Goal: Information Seeking & Learning: Check status

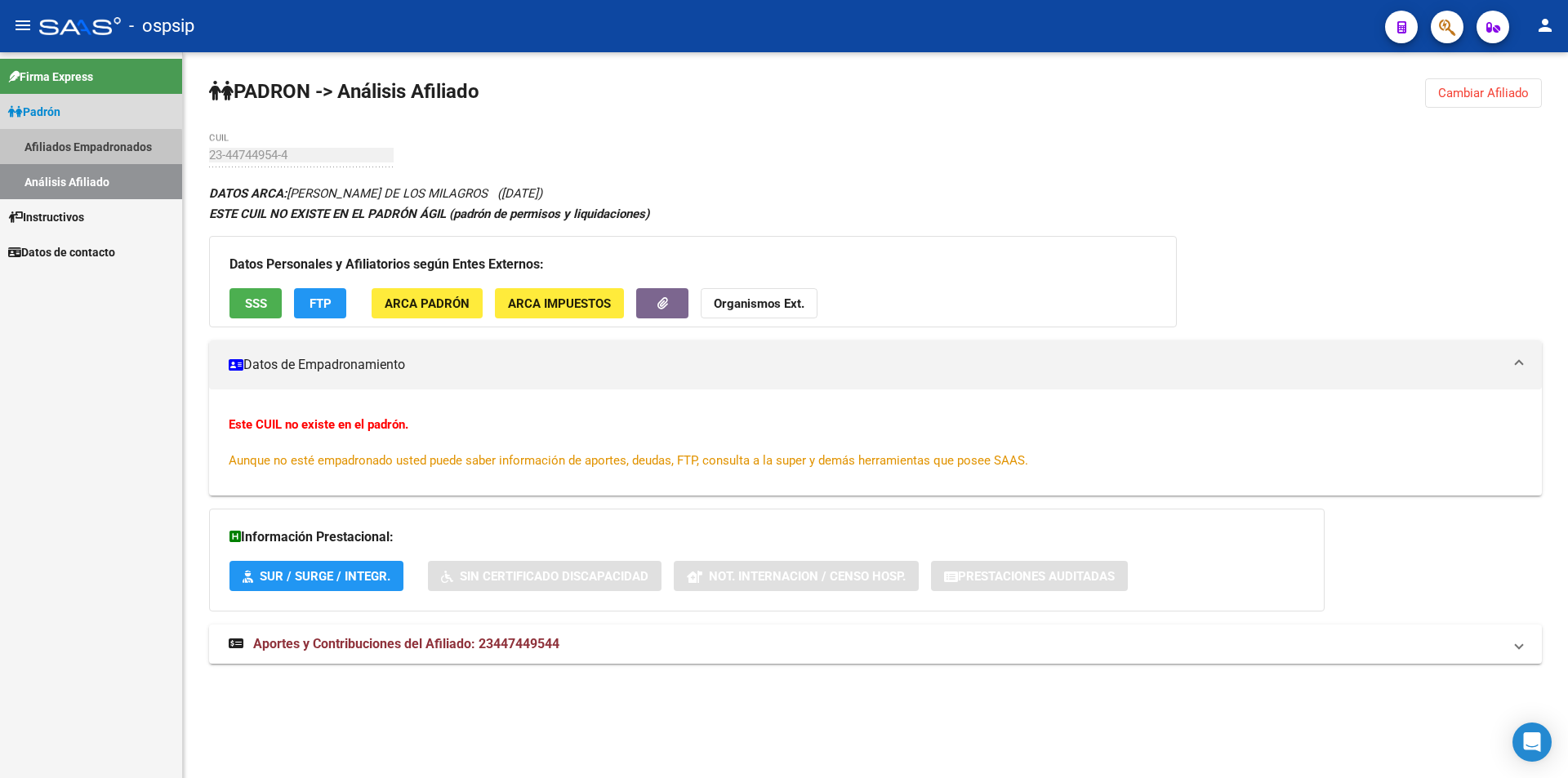
click at [88, 149] on link "Afiliados Empadronados" at bounding box center [91, 147] width 182 height 35
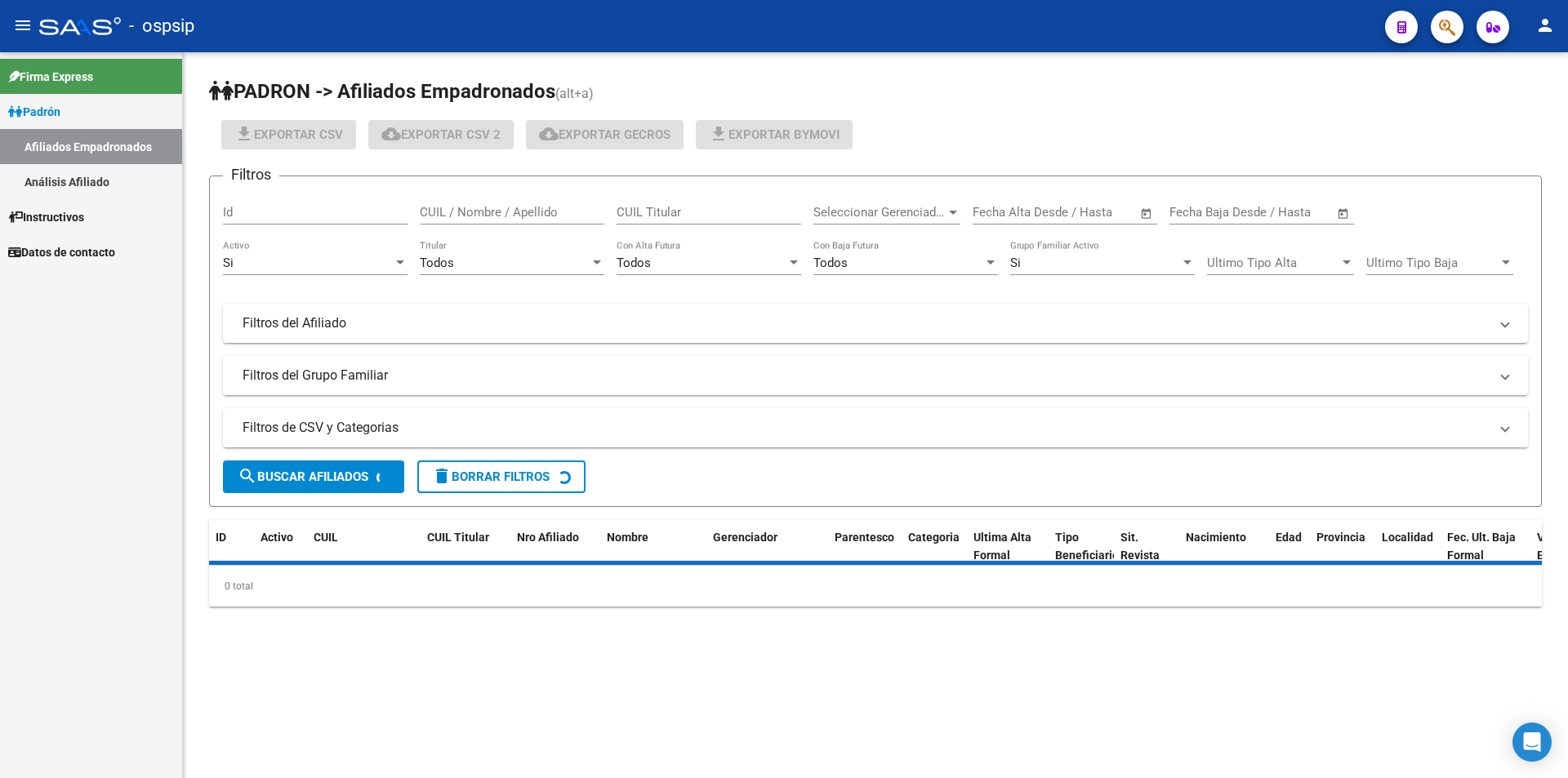
click at [82, 171] on link "Análisis Afiliado" at bounding box center [91, 182] width 182 height 35
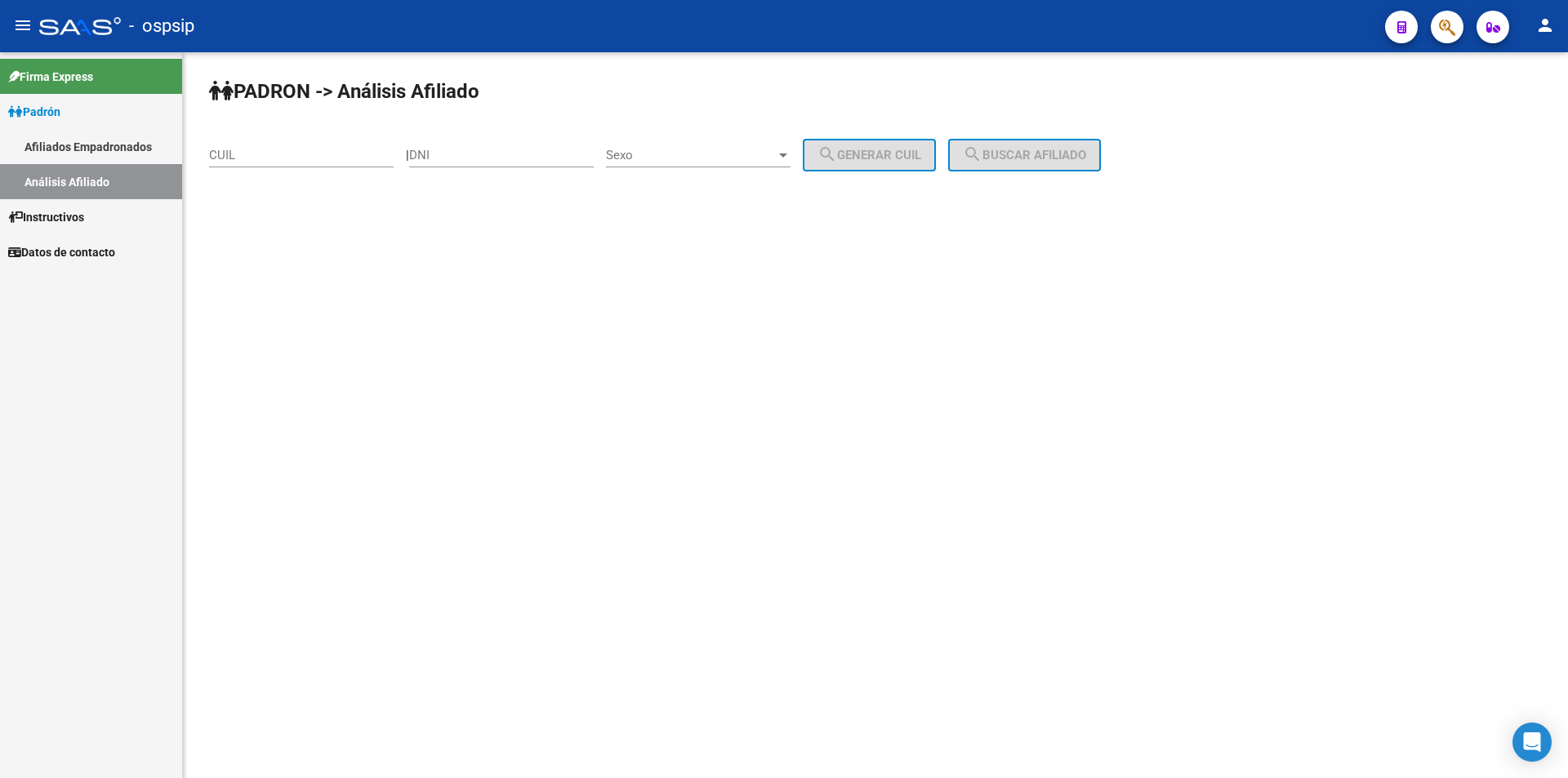
click at [268, 160] on input "CUIL" at bounding box center [302, 155] width 185 height 15
paste input "20-38948956-6"
type input "20-38948956-6"
click at [1086, 155] on span "search Buscar afiliado" at bounding box center [1024, 155] width 123 height 15
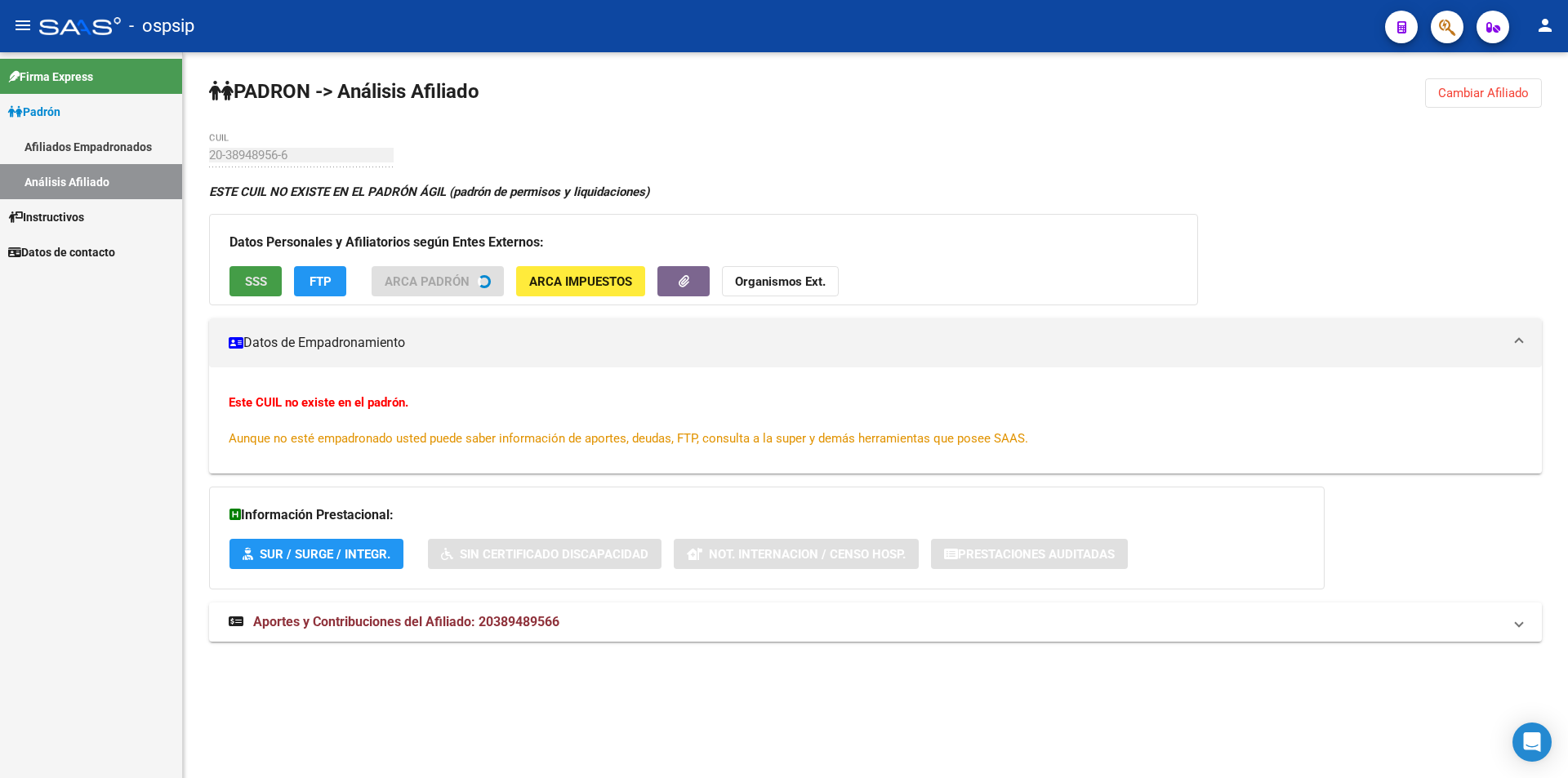
click at [266, 284] on span "SSS" at bounding box center [256, 282] width 22 height 15
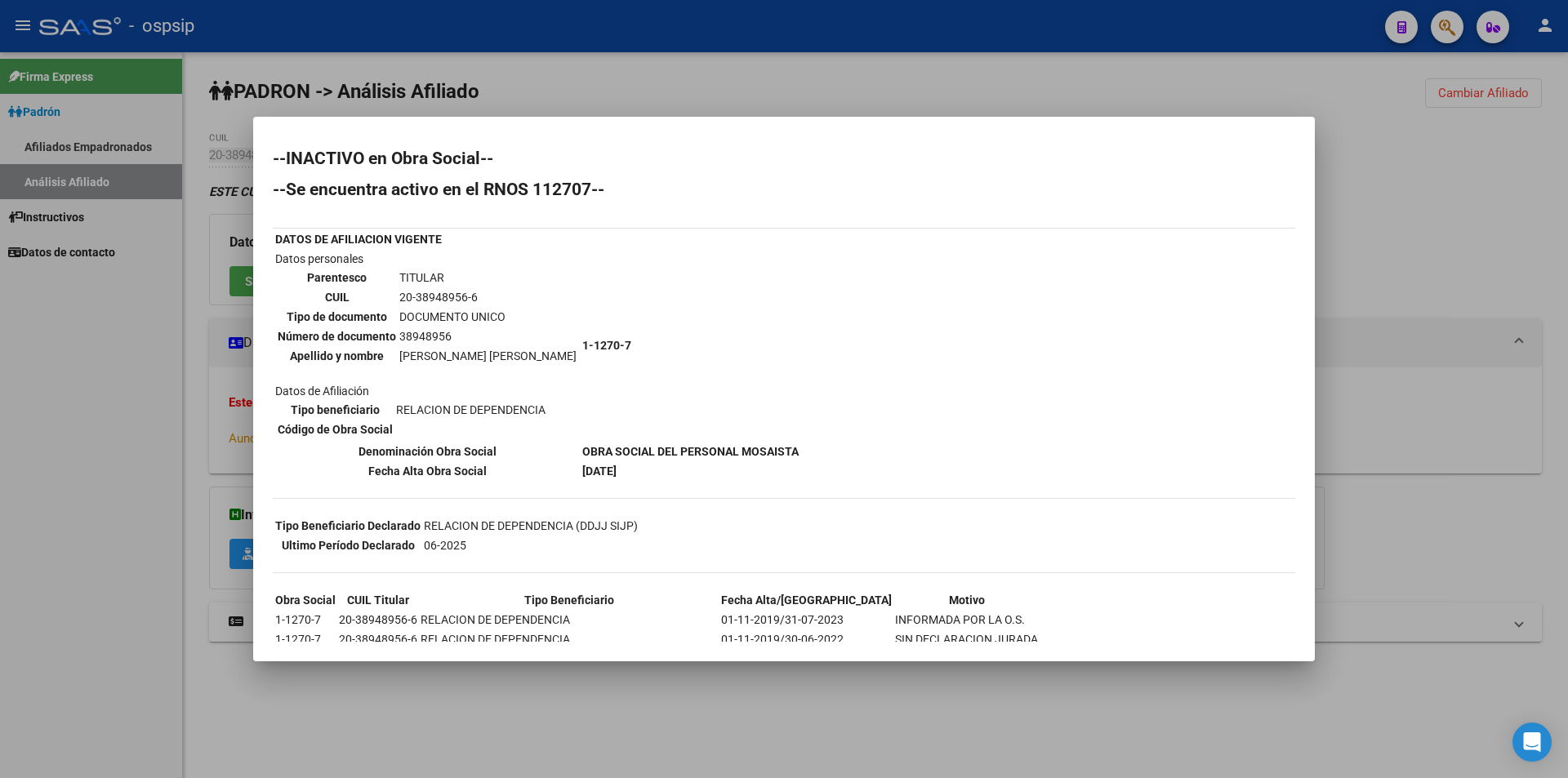
click at [679, 63] on div at bounding box center [784, 389] width 1568 height 778
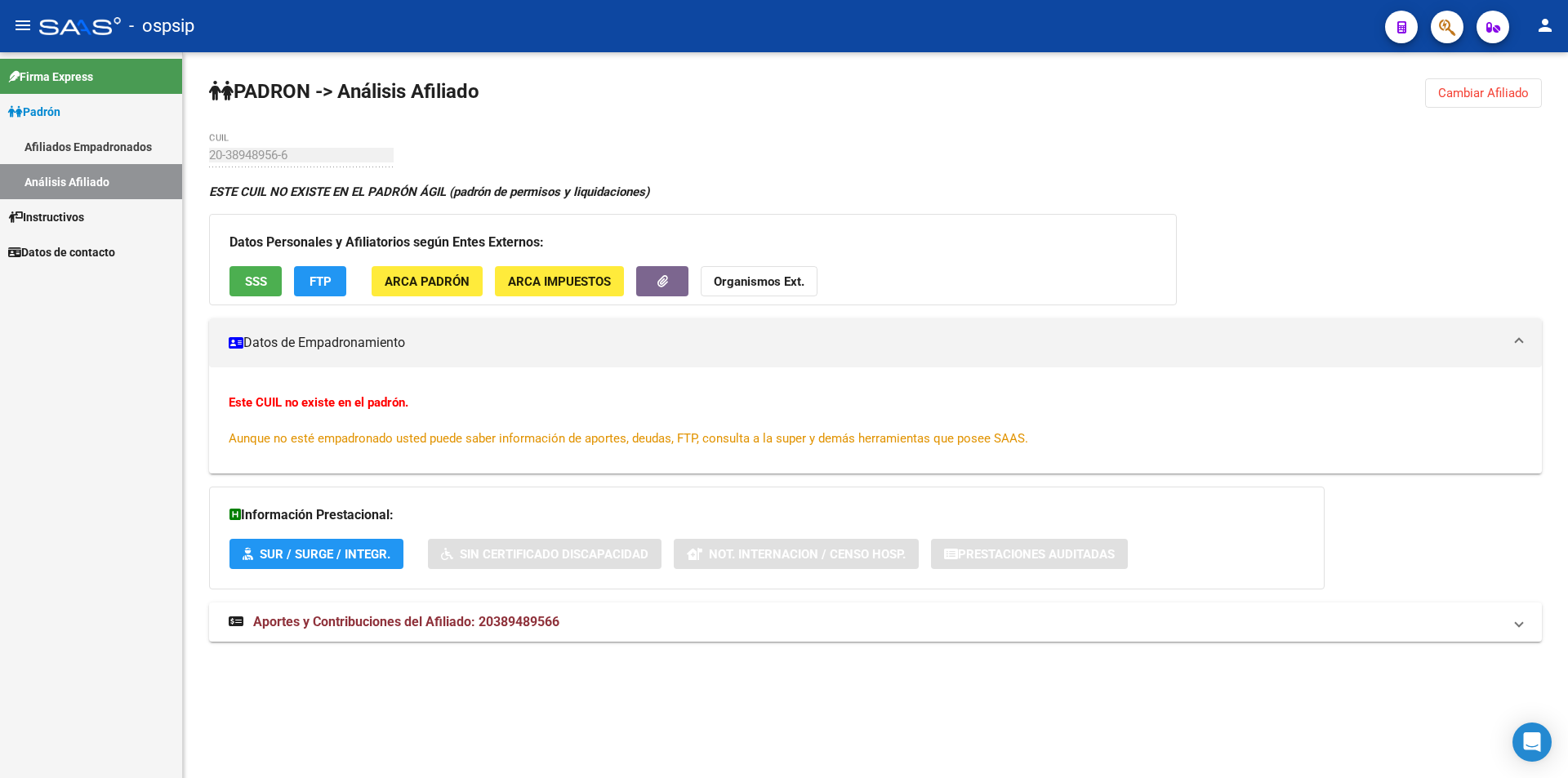
click at [252, 280] on span "SSS" at bounding box center [256, 282] width 22 height 15
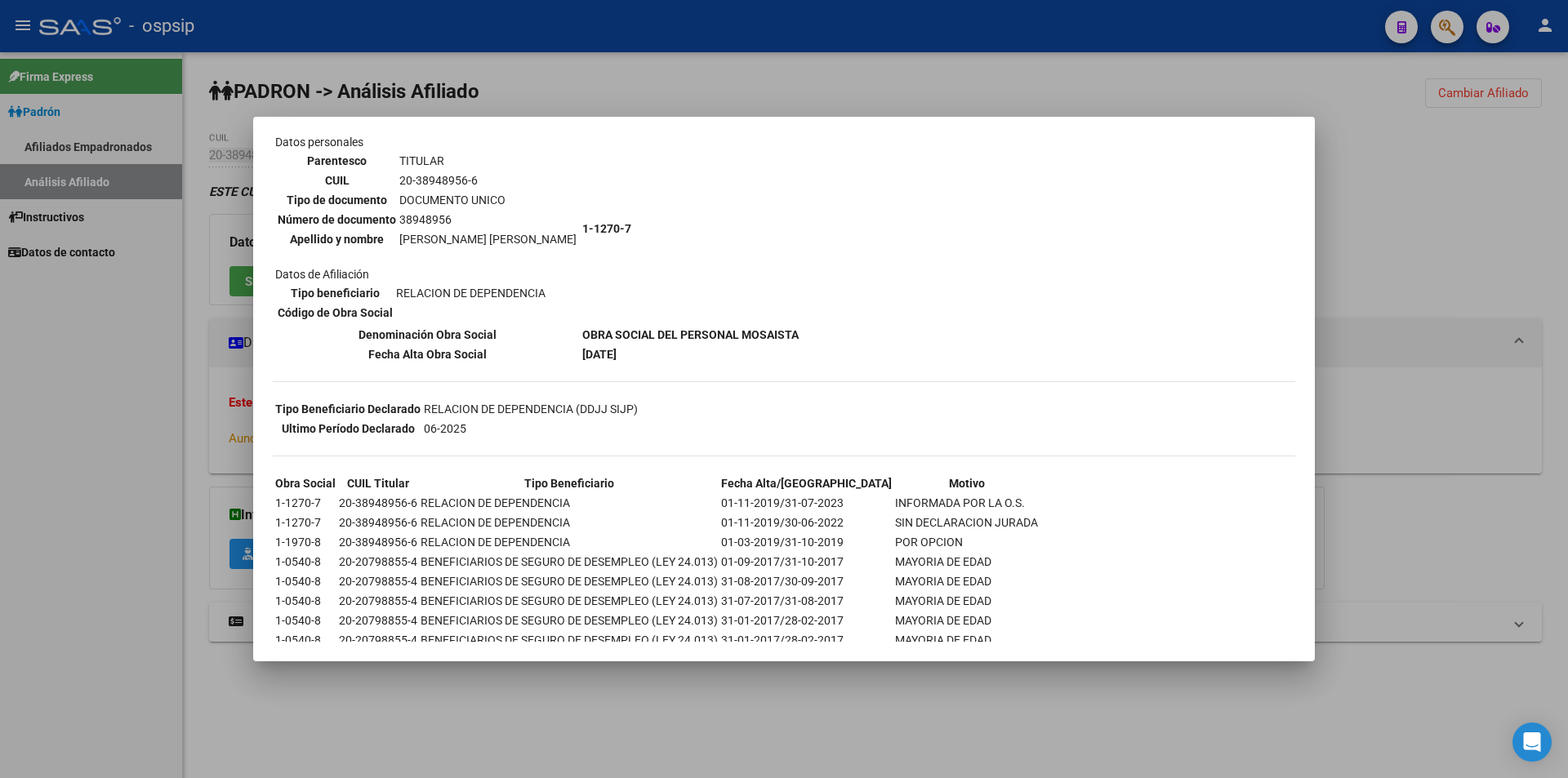
scroll to position [35, 0]
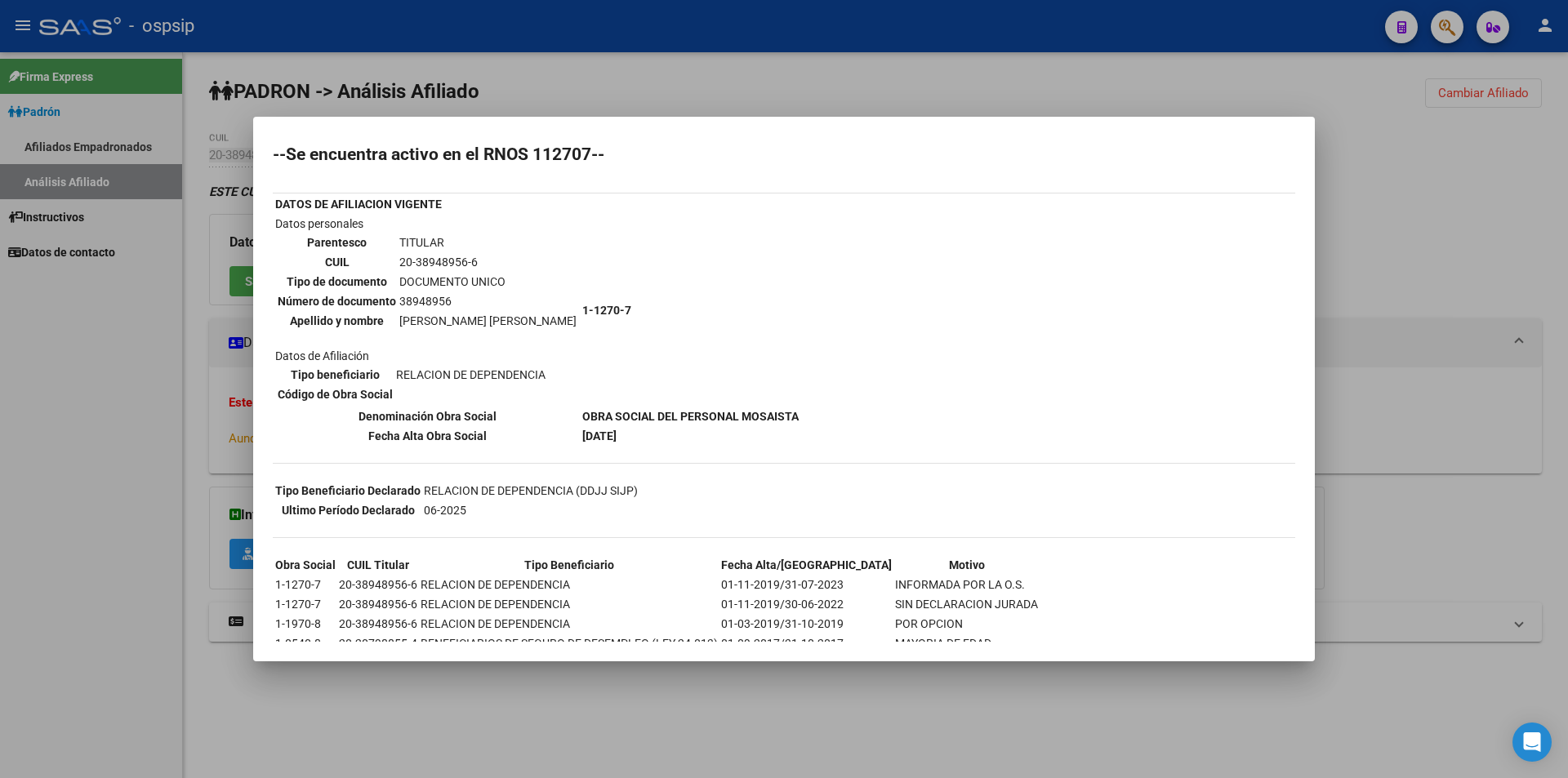
click at [357, 72] on div at bounding box center [784, 389] width 1568 height 778
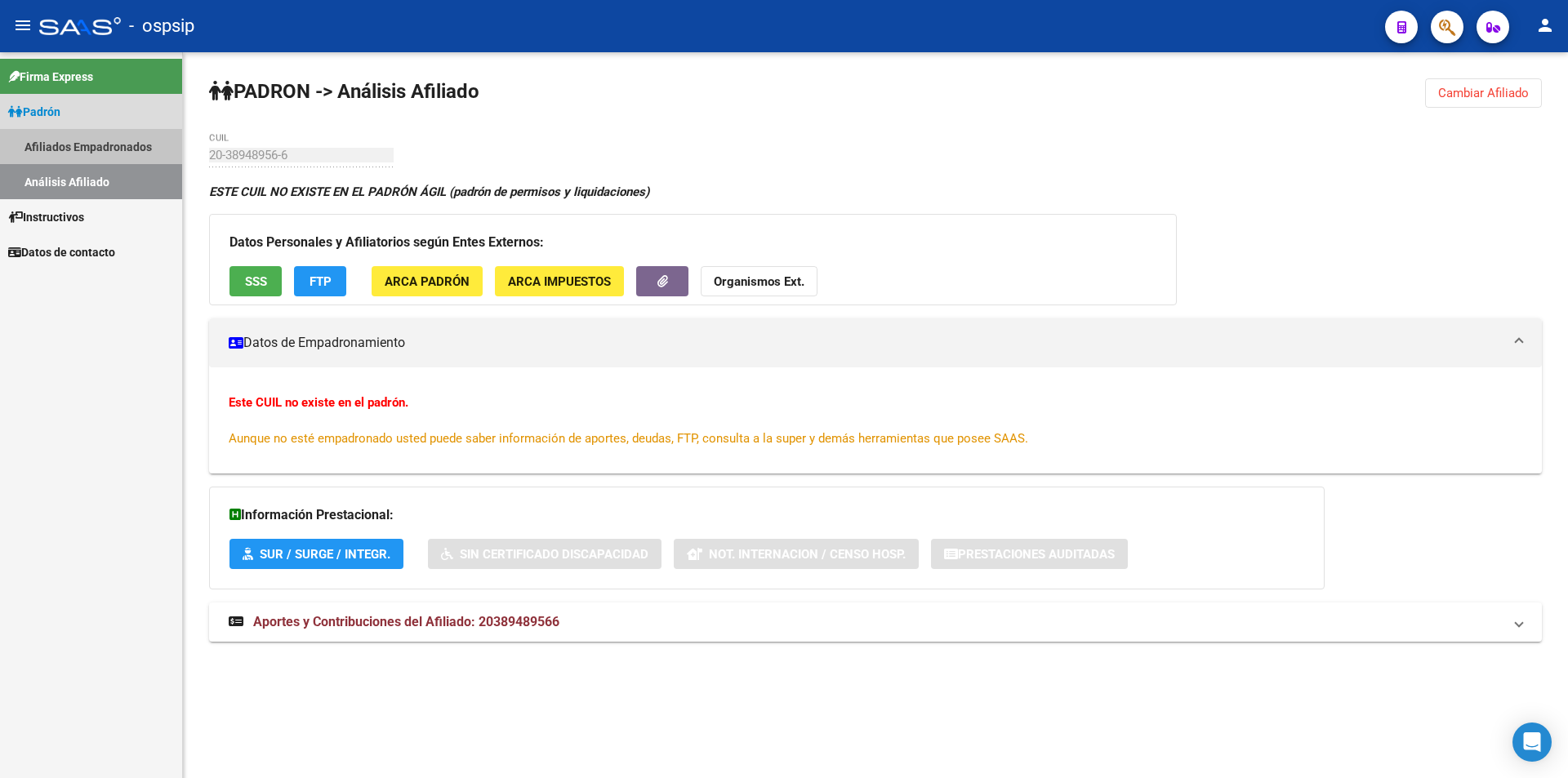
click at [90, 137] on link "Afiliados Empadronados" at bounding box center [91, 147] width 182 height 35
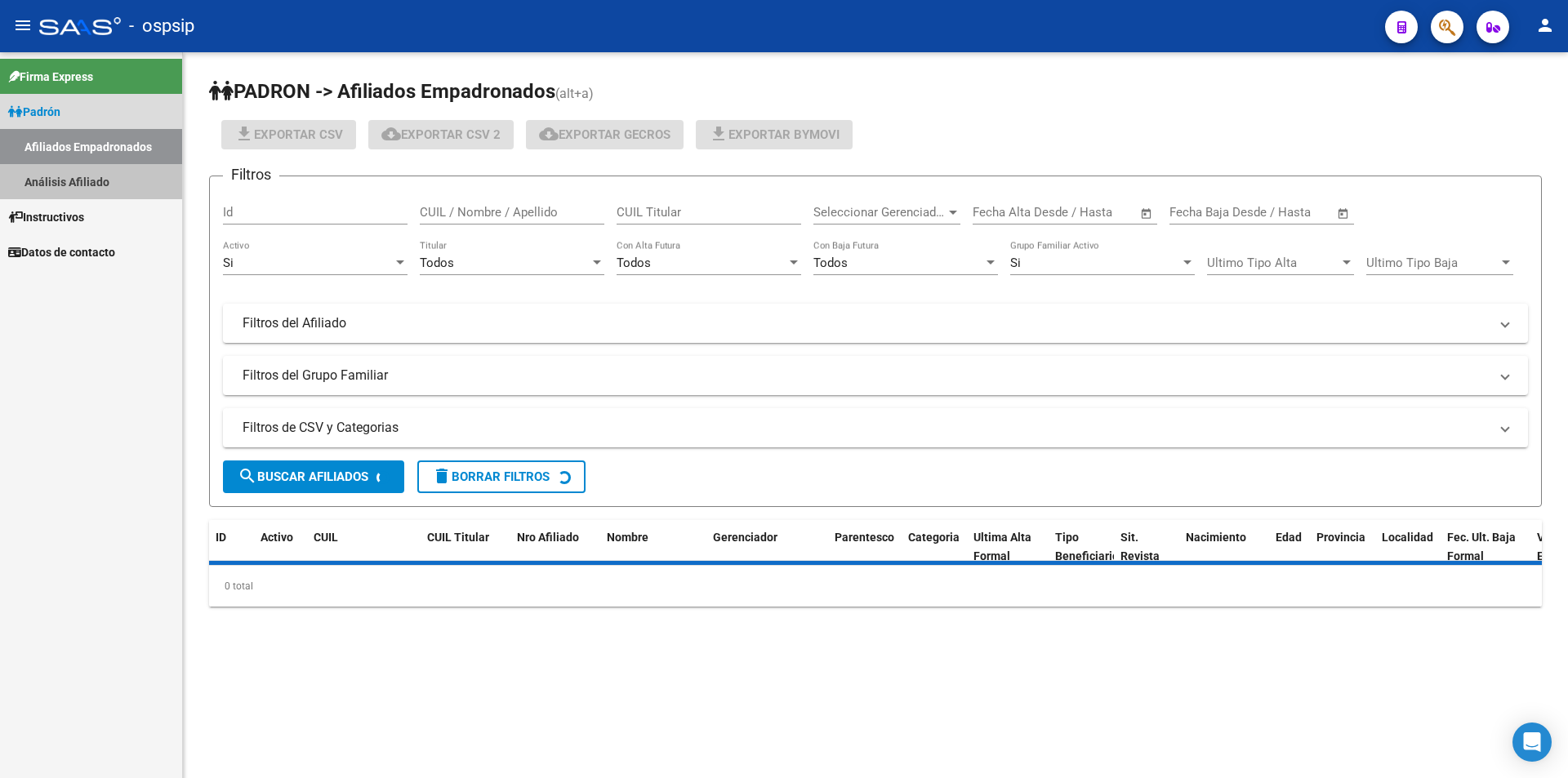
click at [75, 166] on link "Análisis Afiliado" at bounding box center [91, 182] width 182 height 35
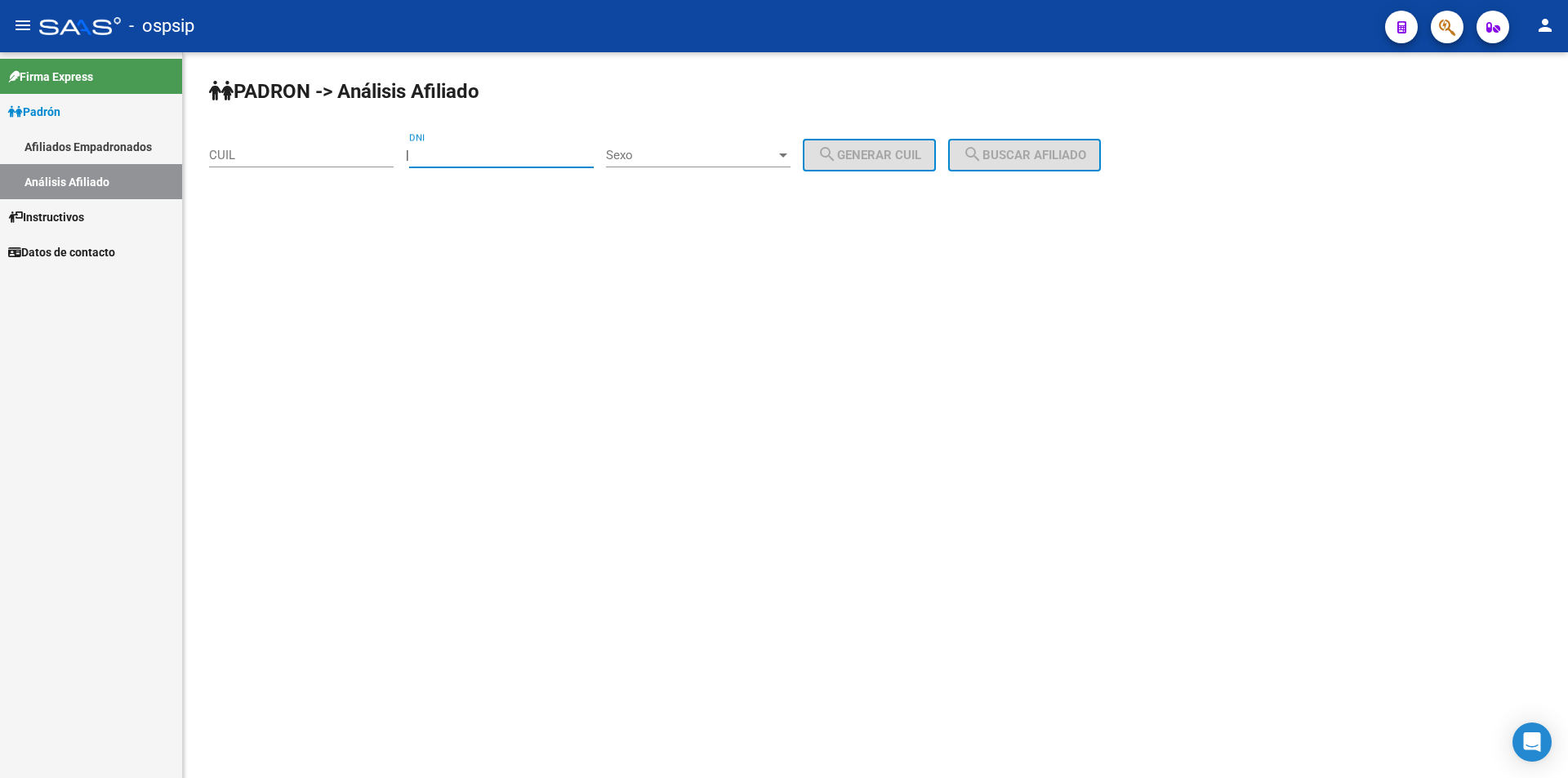
click at [496, 156] on input "DNI" at bounding box center [501, 155] width 185 height 15
paste input "38948956"
type input "38948956"
click at [662, 165] on div "Sexo Sexo" at bounding box center [699, 150] width 185 height 35
click at [679, 160] on span "Masculino" at bounding box center [716, 155] width 185 height 36
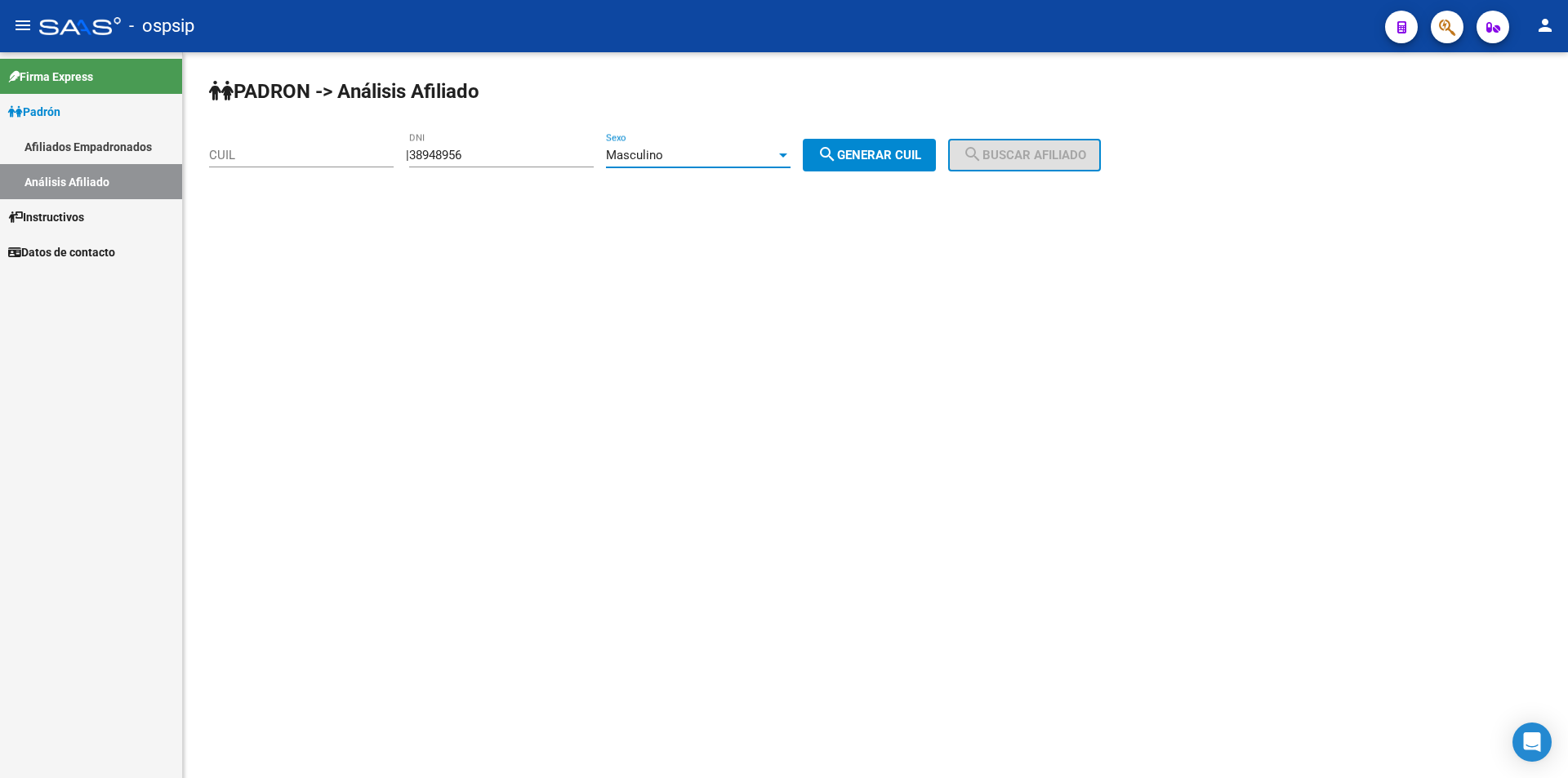
click at [868, 154] on span "search Generar CUIL" at bounding box center [869, 155] width 104 height 15
type input "20-38948956-6"
click at [95, 147] on link "Afiliados Empadronados" at bounding box center [91, 147] width 182 height 35
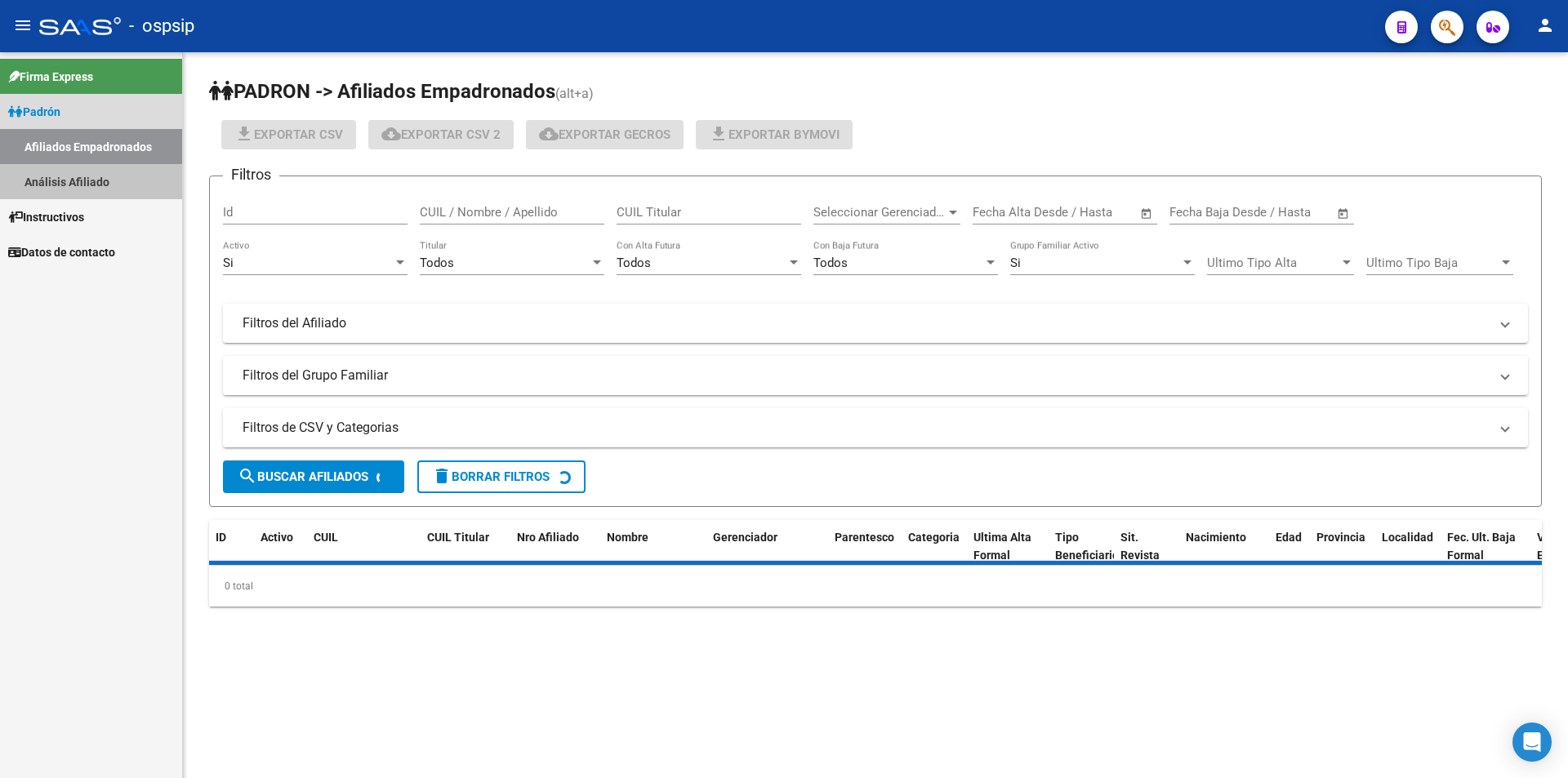
click at [90, 186] on link "Análisis Afiliado" at bounding box center [91, 182] width 182 height 35
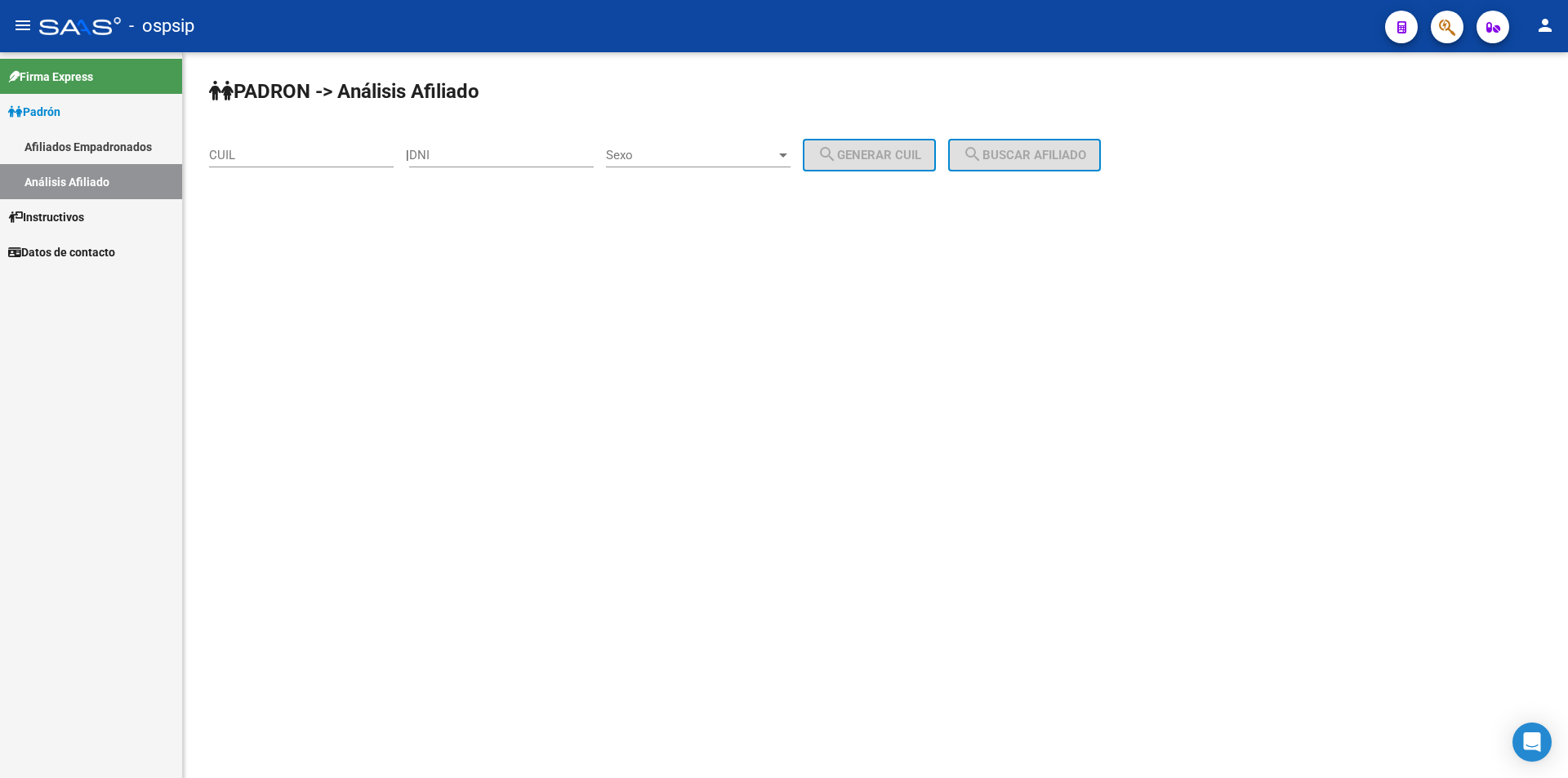
click at [476, 165] on div "DNI" at bounding box center [501, 150] width 185 height 35
click at [476, 158] on input "DNI" at bounding box center [501, 155] width 185 height 15
paste input "23610355"
type input "23610355"
click at [638, 153] on span "Sexo" at bounding box center [691, 155] width 170 height 15
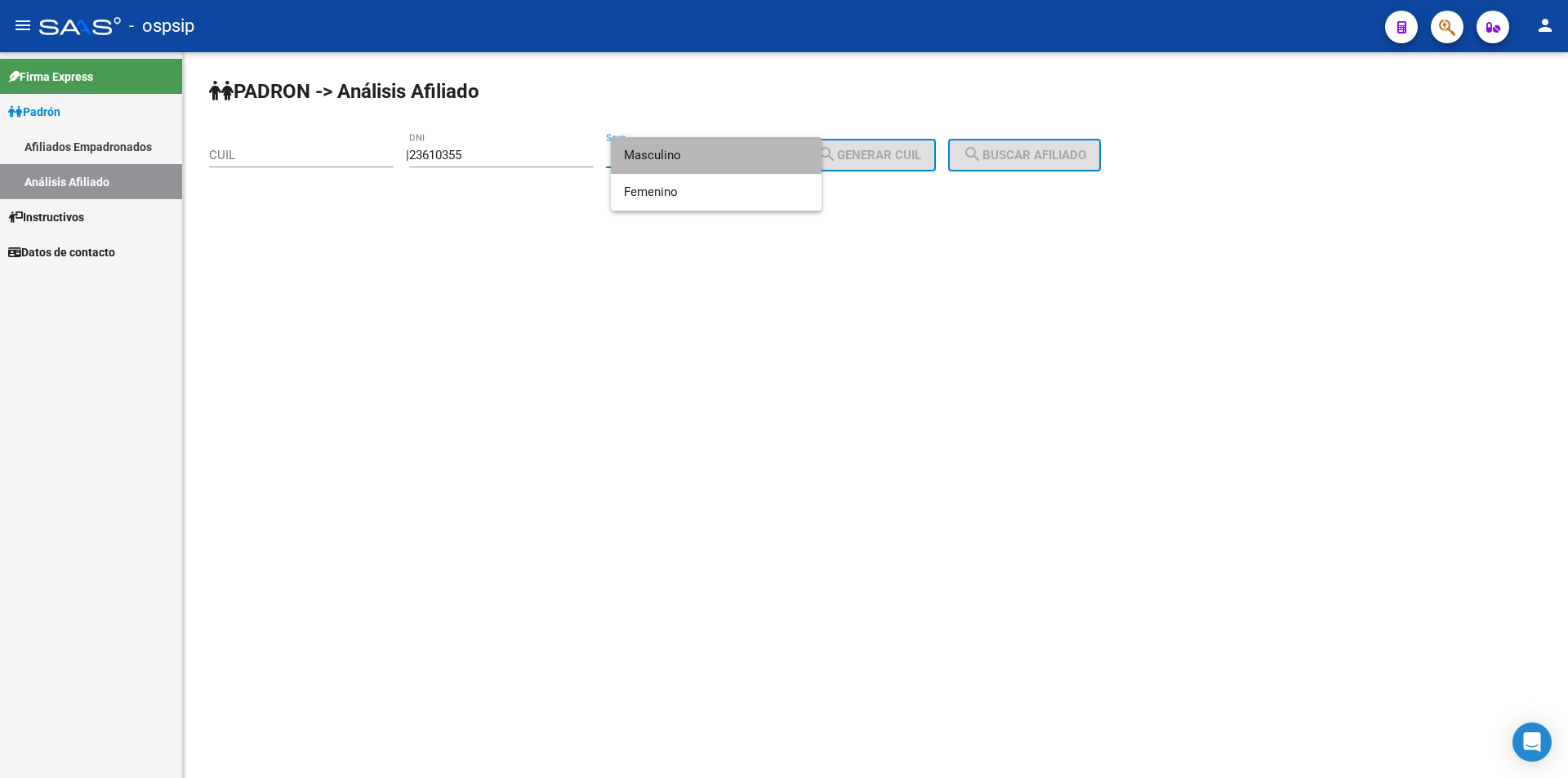
click at [694, 155] on span "Masculino" at bounding box center [716, 155] width 185 height 36
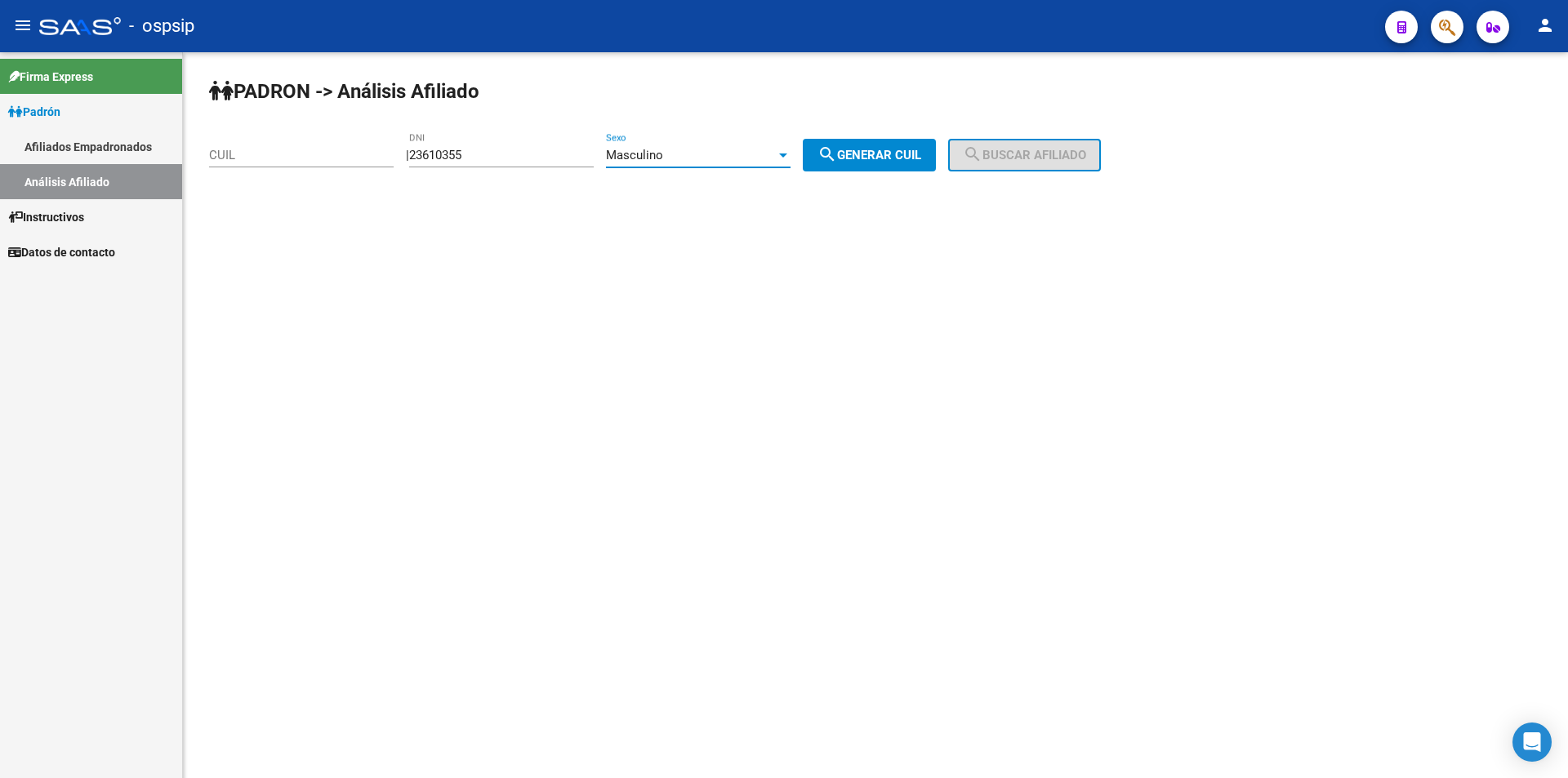
click at [924, 163] on button "search Generar CUIL" at bounding box center [869, 155] width 134 height 33
type input "20-23610355-3"
click at [1002, 142] on button "search Buscar afiliado" at bounding box center [1024, 155] width 153 height 33
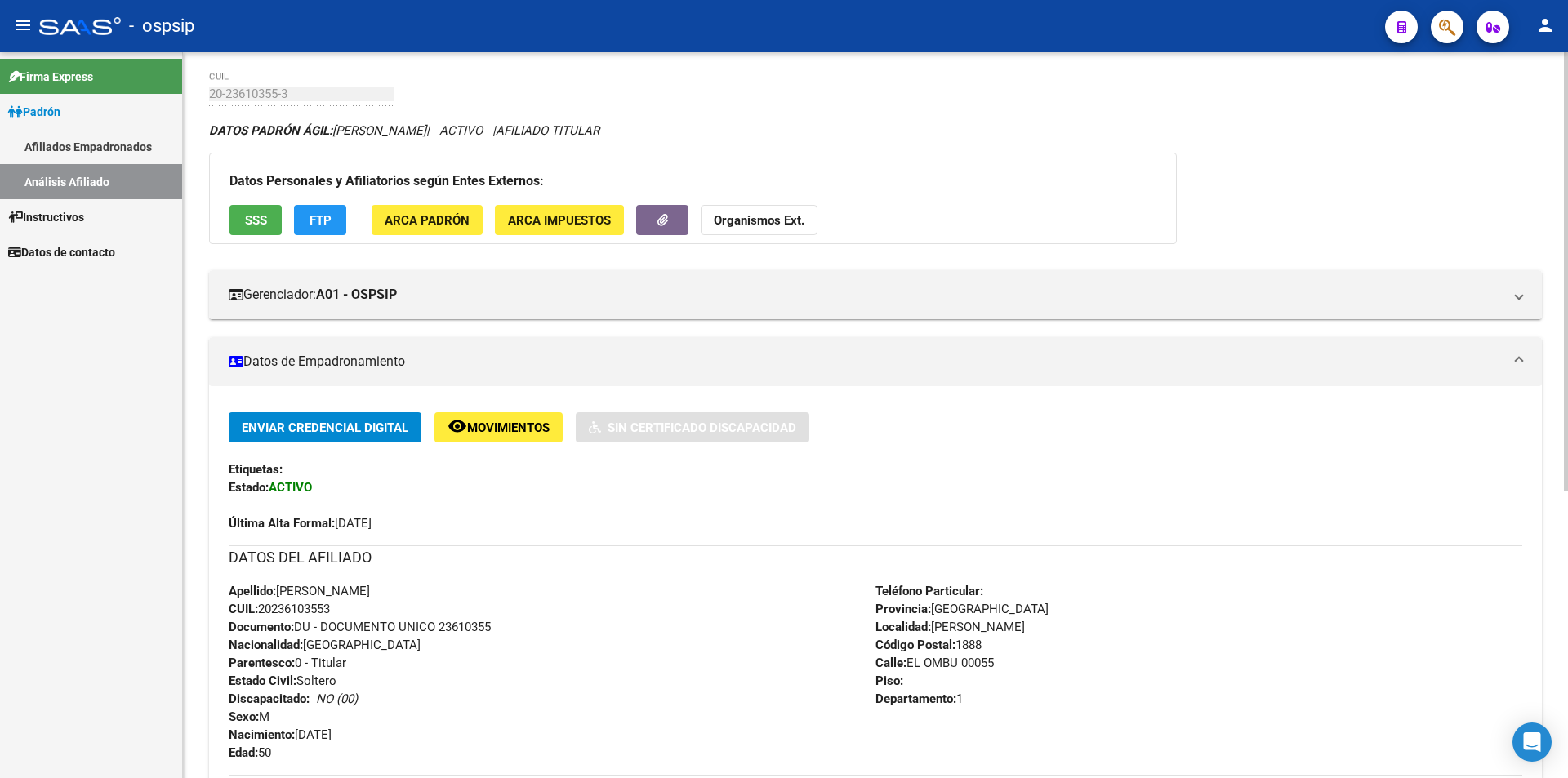
scroll to position [163, 0]
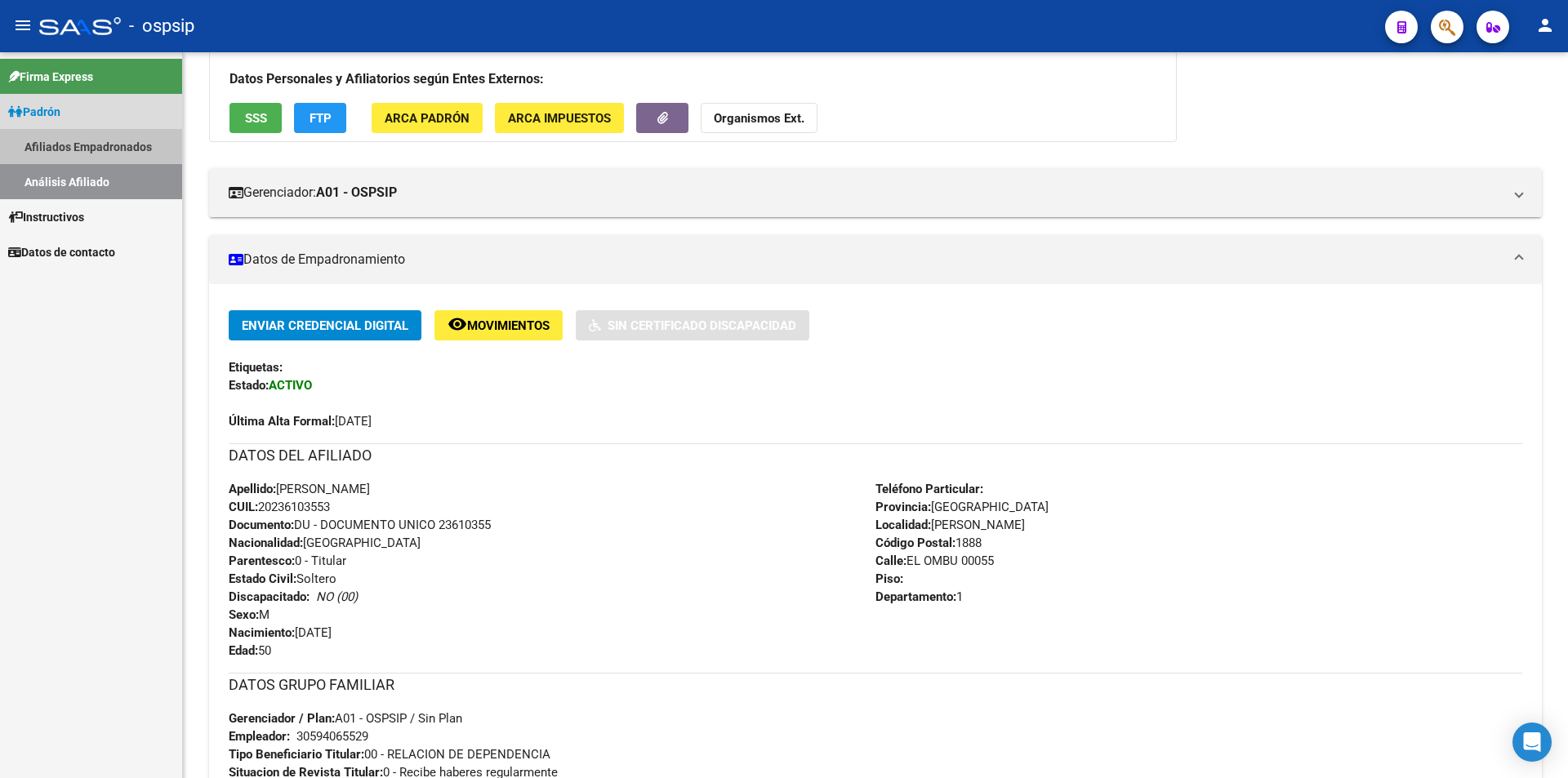
click at [105, 142] on link "Afiliados Empadronados" at bounding box center [91, 147] width 182 height 35
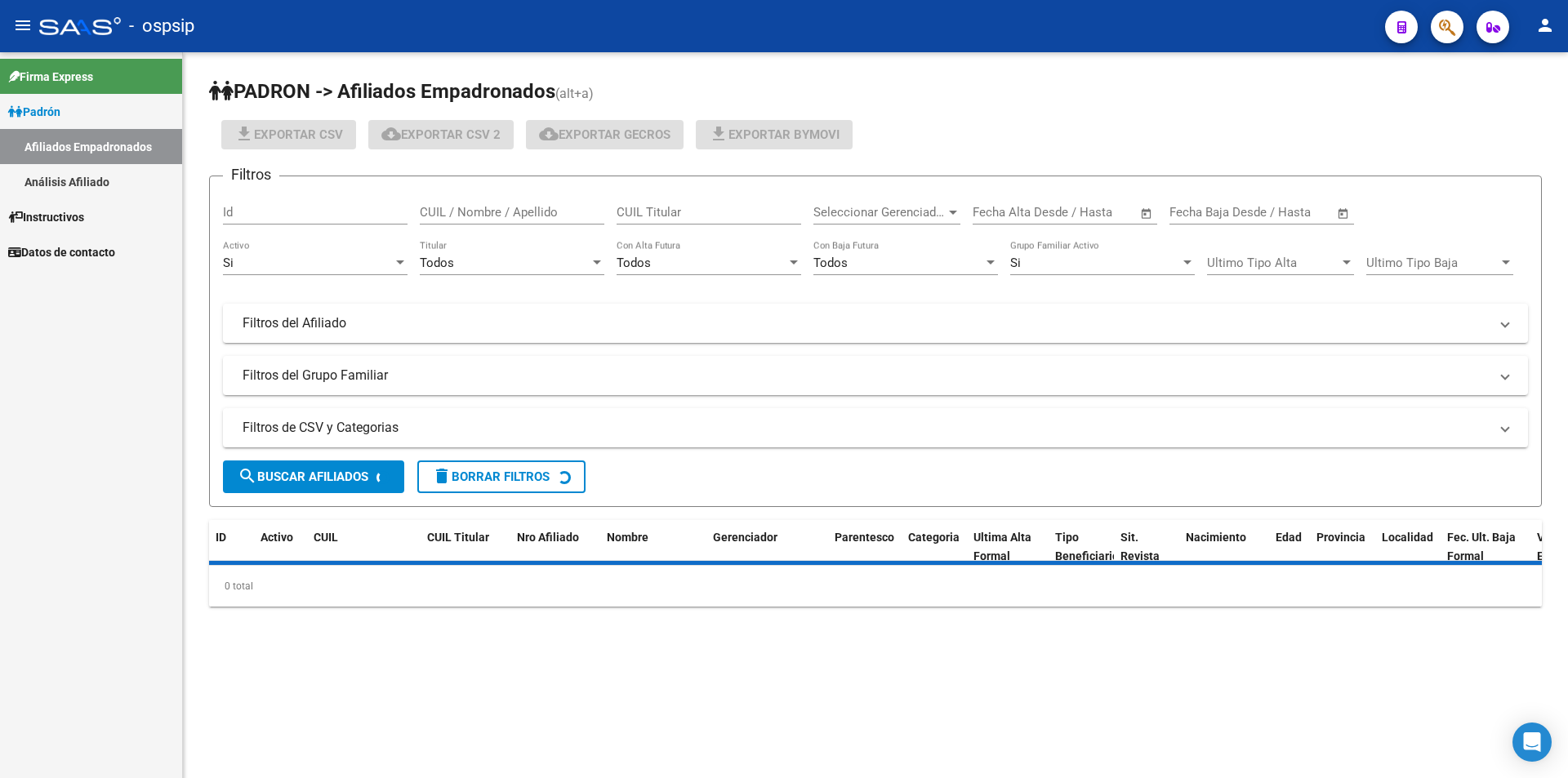
click at [83, 179] on link "Análisis Afiliado" at bounding box center [91, 182] width 182 height 35
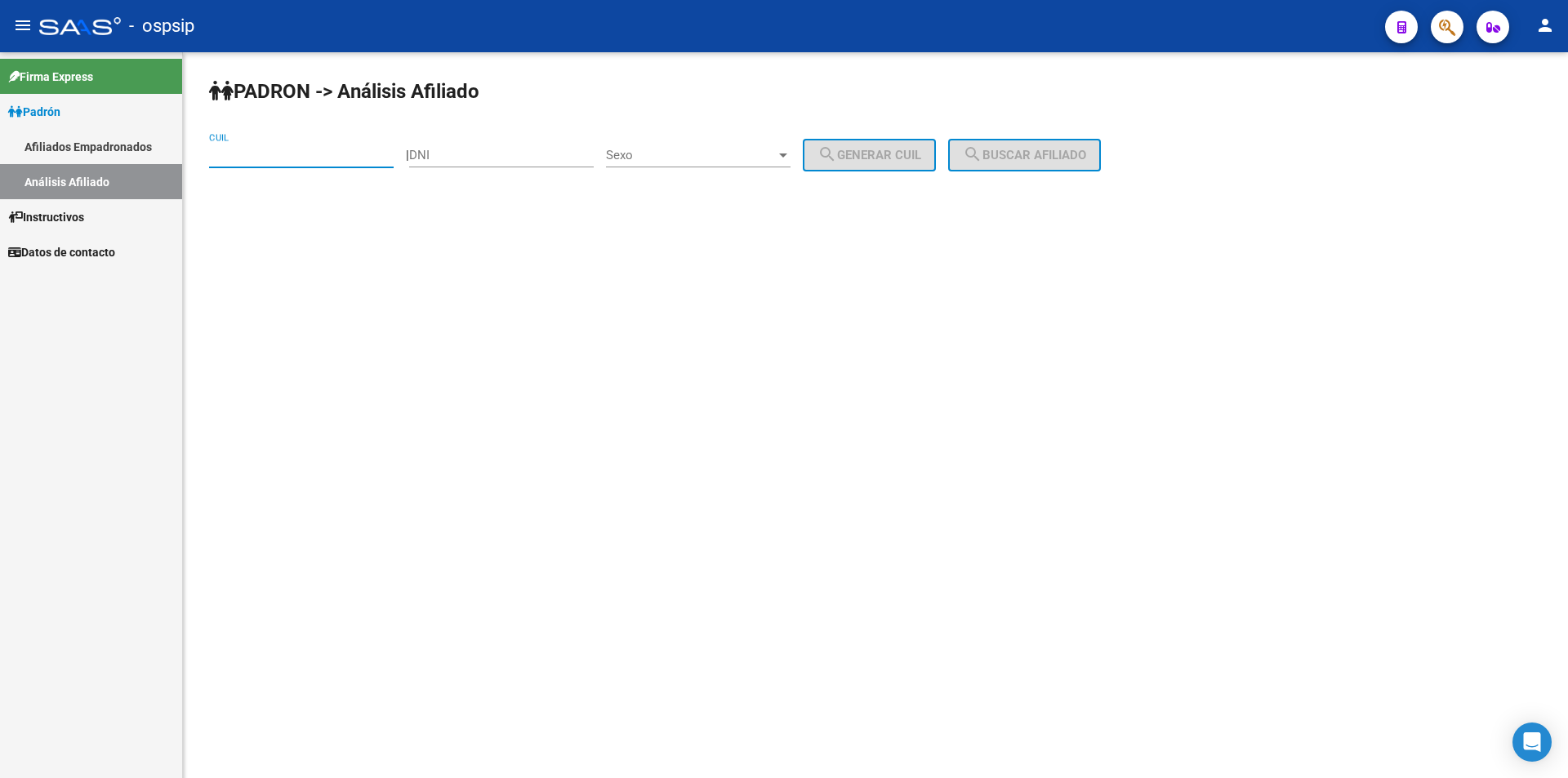
click at [297, 162] on input "CUIL" at bounding box center [302, 155] width 185 height 15
type input "20-31274732-5"
drag, startPoint x: 1066, startPoint y: 150, endPoint x: 1054, endPoint y: 142, distance: 14.4
click at [1064, 147] on button "search Buscar afiliado" at bounding box center [1024, 155] width 153 height 33
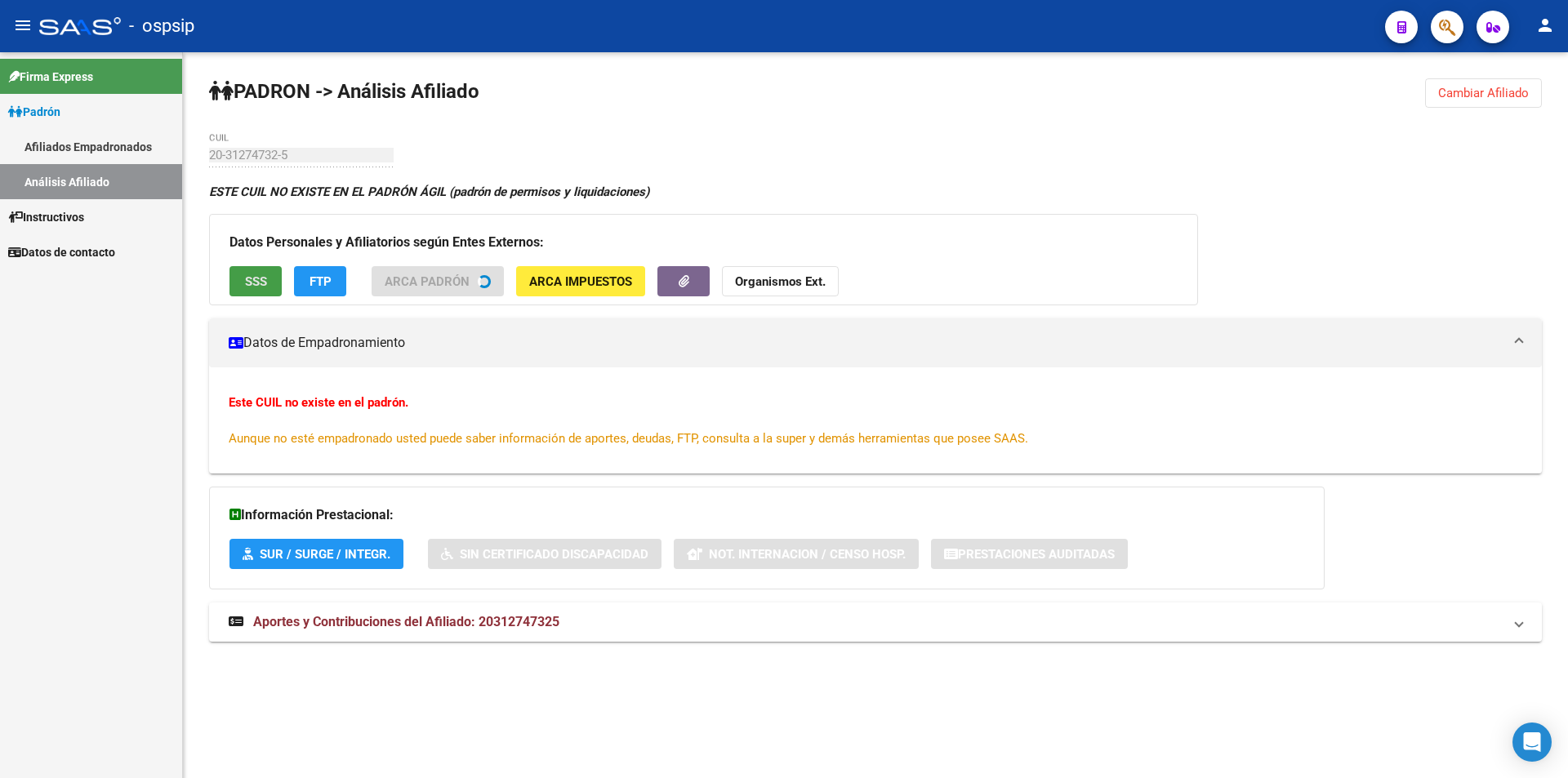
click at [269, 290] on button "SSS" at bounding box center [256, 281] width 52 height 30
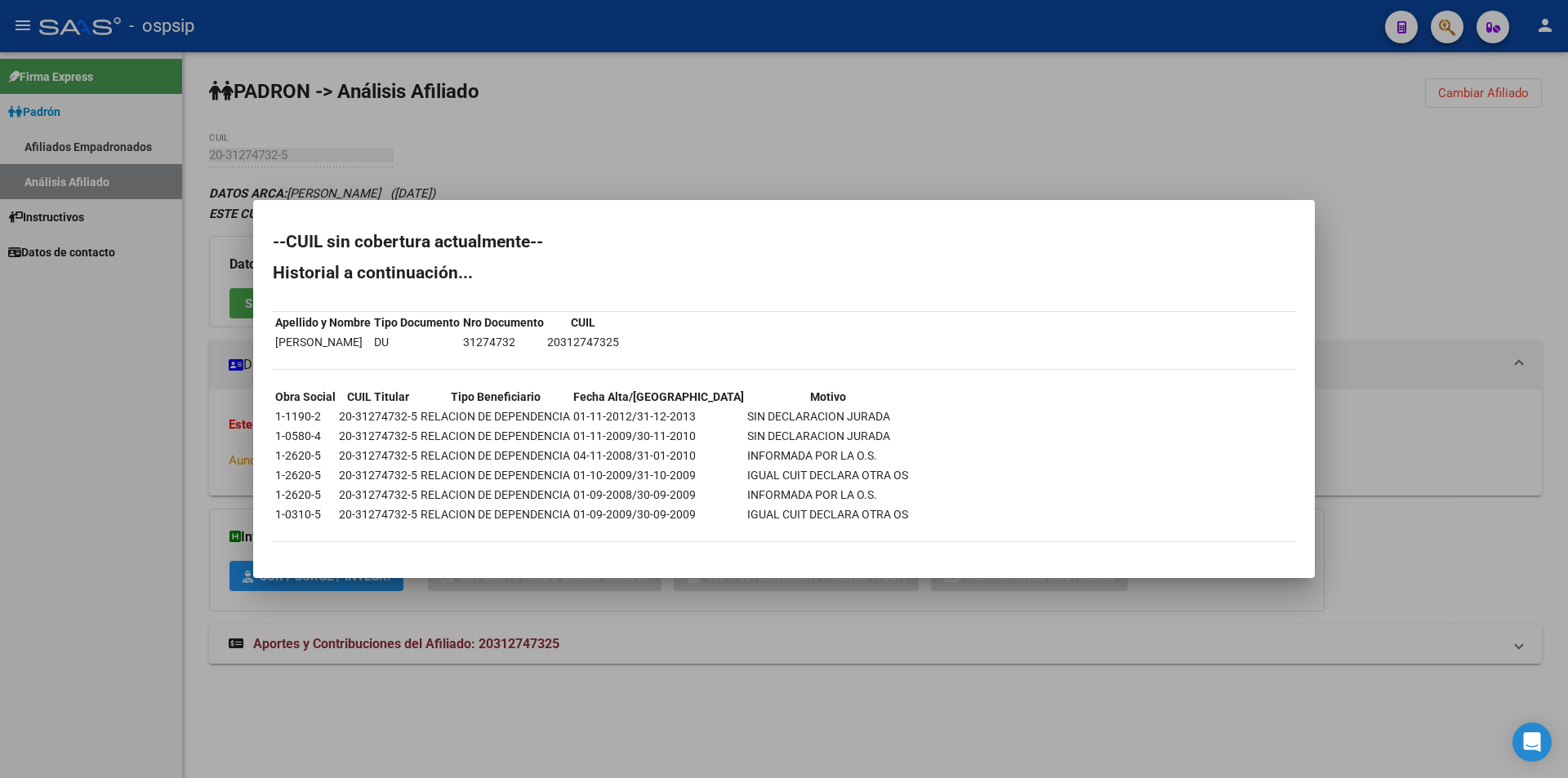
click at [623, 104] on div at bounding box center [784, 389] width 1568 height 778
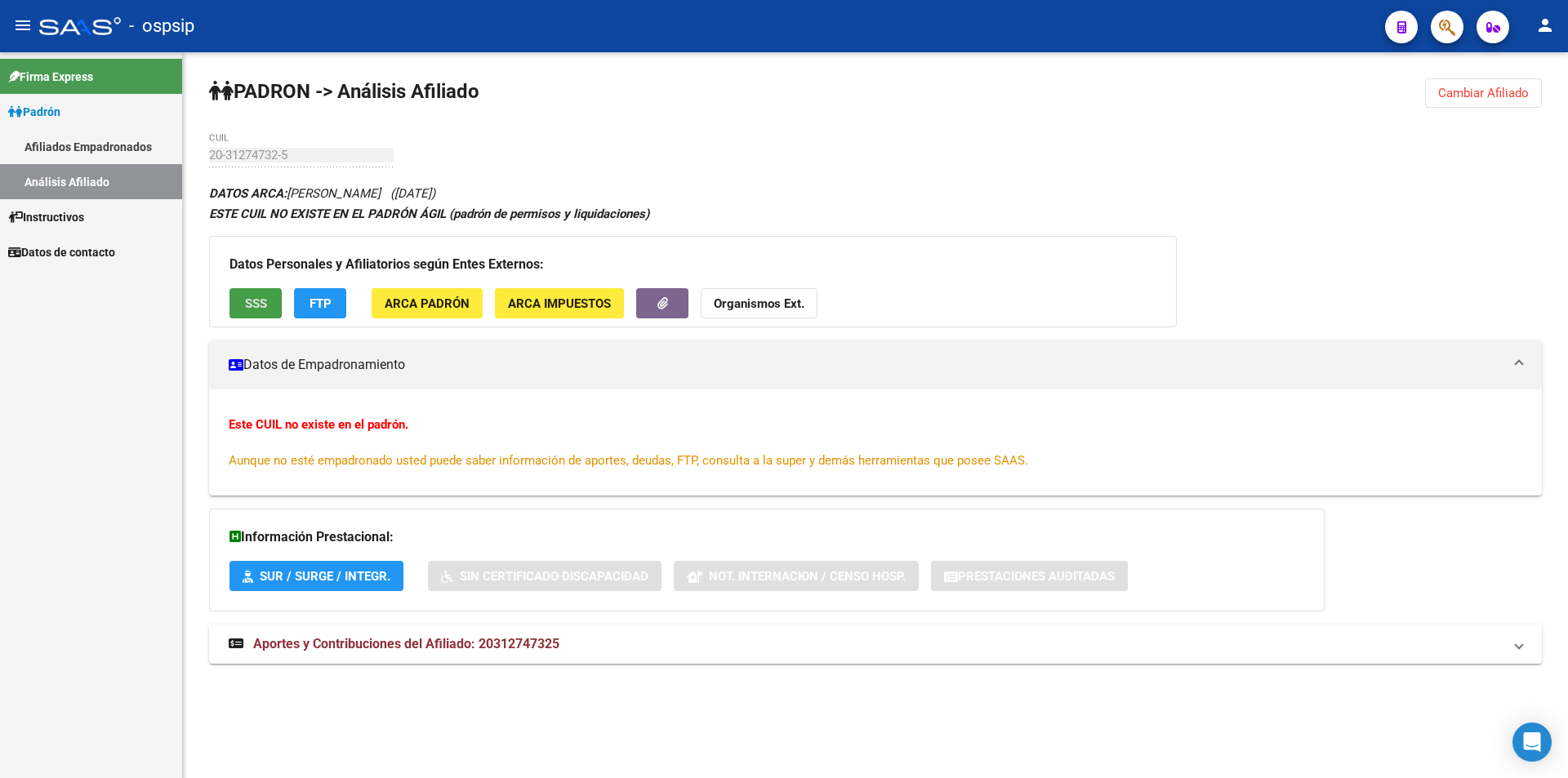
click at [262, 298] on span "SSS" at bounding box center [256, 304] width 22 height 15
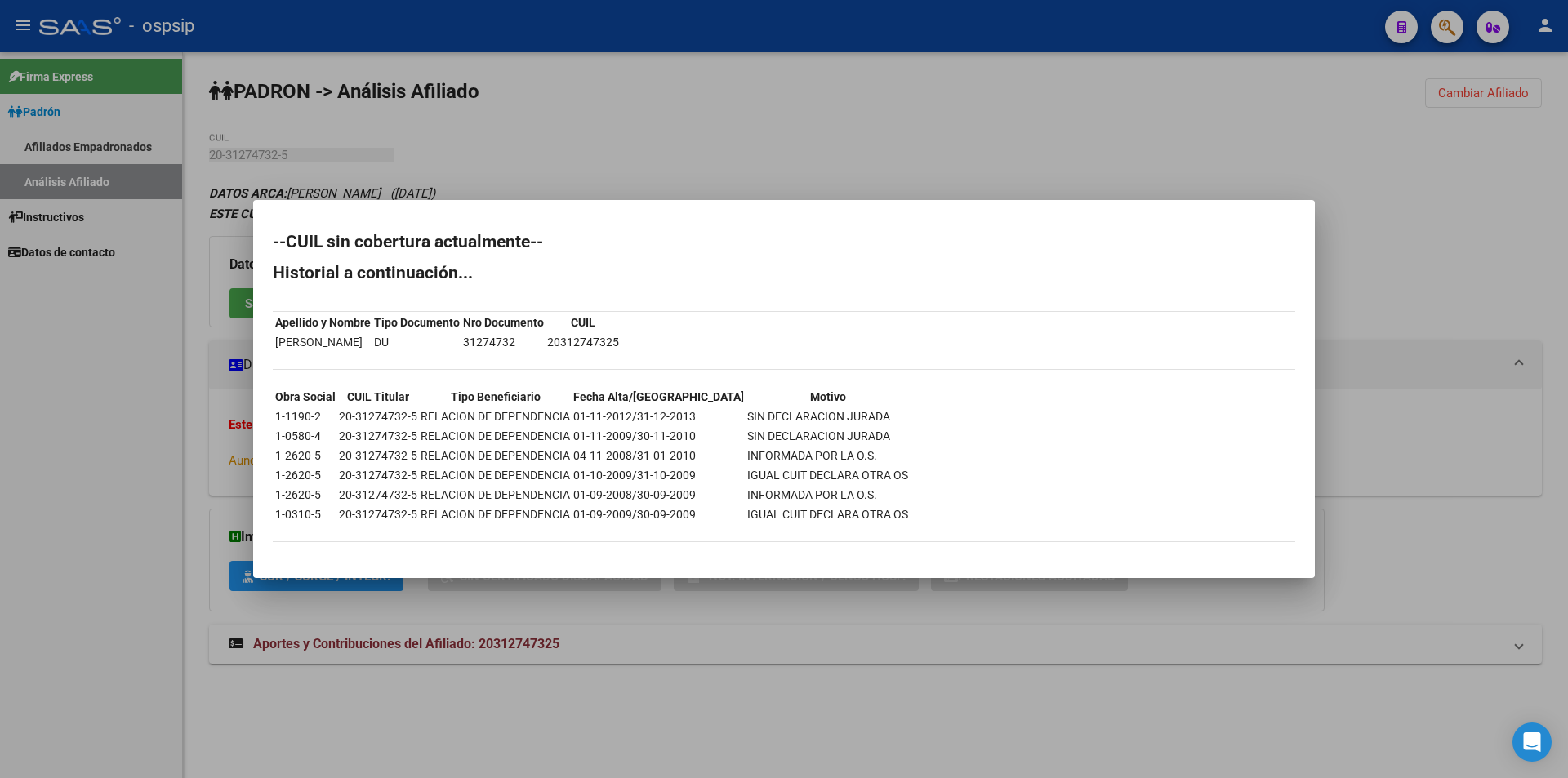
click at [624, 113] on div at bounding box center [784, 389] width 1568 height 778
